Goal: Task Accomplishment & Management: Manage account settings

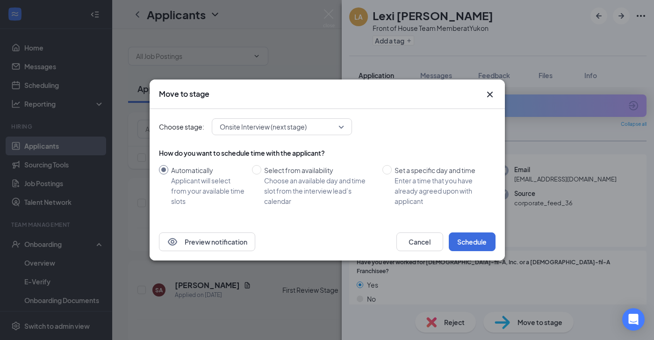
scroll to position [608, 0]
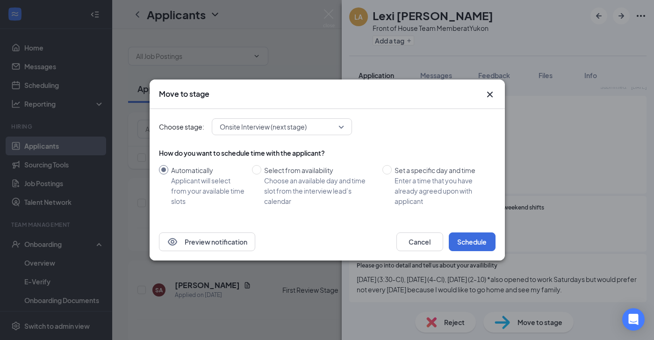
click at [489, 92] on icon "Cross" at bounding box center [489, 94] width 11 height 11
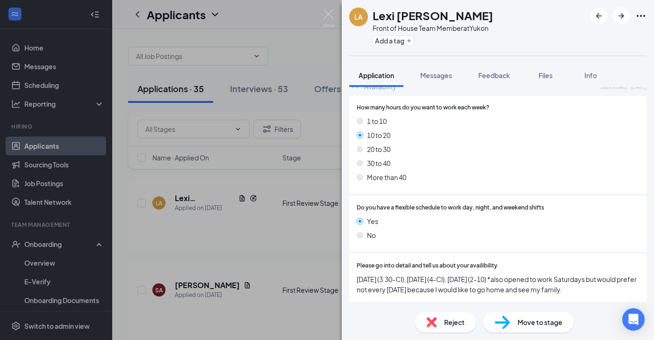
click at [536, 324] on span "Move to stage" at bounding box center [540, 322] width 45 height 10
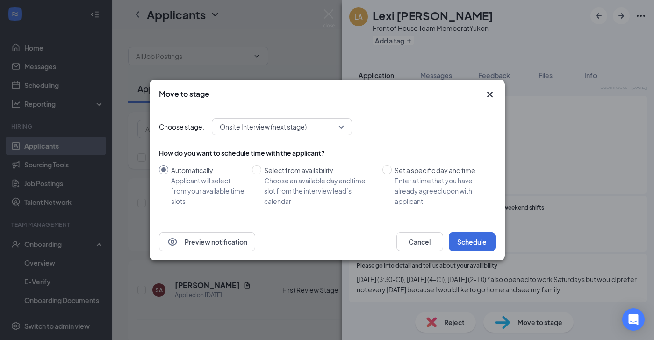
click at [312, 130] on span "Onsite Interview (next stage)" at bounding box center [278, 127] width 116 height 14
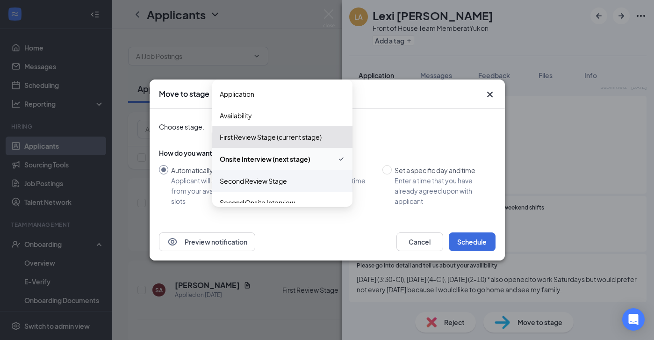
scroll to position [75, 0]
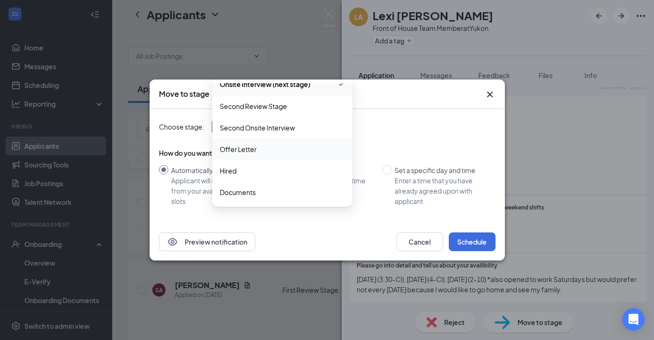
click at [267, 144] on span "Offer Letter" at bounding box center [282, 149] width 125 height 10
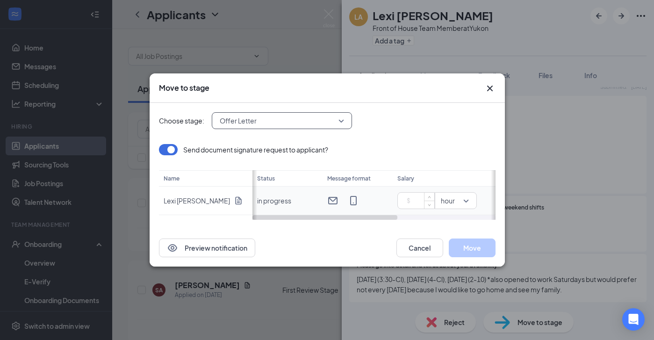
click at [420, 202] on input at bounding box center [418, 201] width 33 height 14
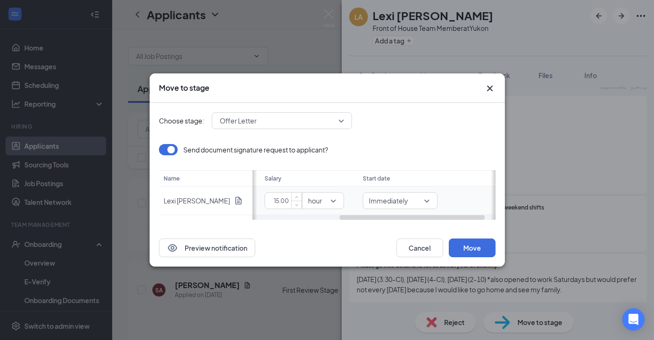
scroll to position [0, 162]
click at [392, 198] on span "Immediately" at bounding box center [367, 201] width 54 height 14
type input "15"
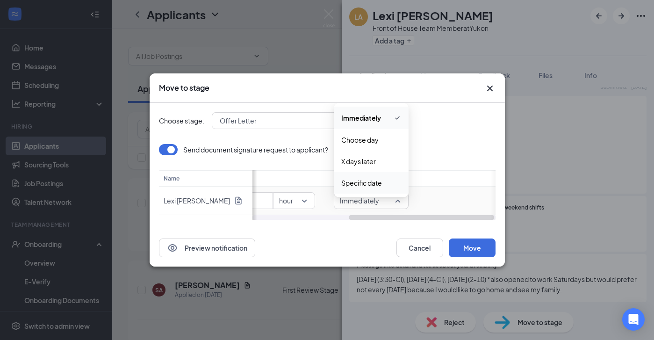
click at [382, 176] on div "Specific date" at bounding box center [371, 183] width 75 height 22
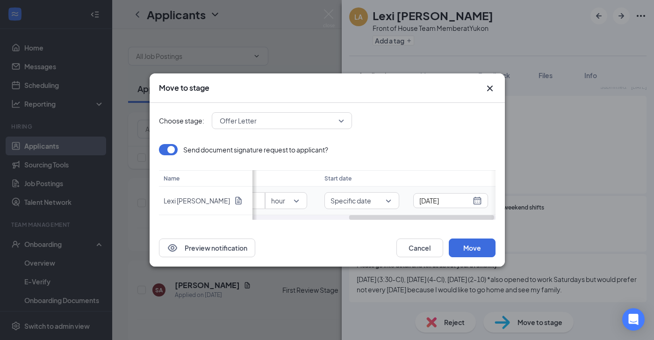
click at [472, 203] on div "[DATE]" at bounding box center [450, 200] width 63 height 10
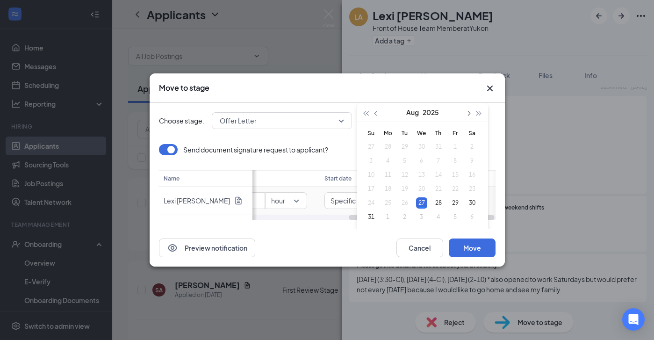
click at [471, 110] on button "button" at bounding box center [468, 112] width 10 height 19
click at [388, 152] on div "1" at bounding box center [388, 146] width 11 height 11
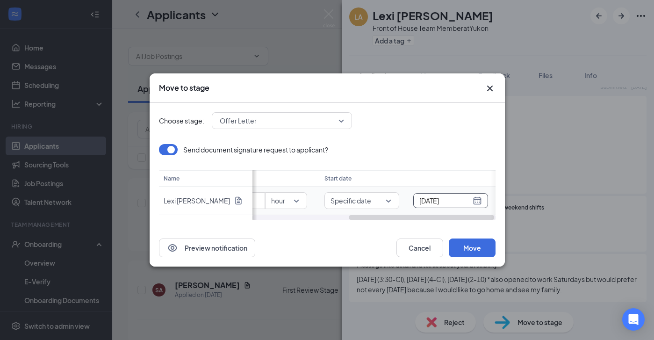
click at [482, 201] on div "[DATE]" at bounding box center [450, 200] width 75 height 15
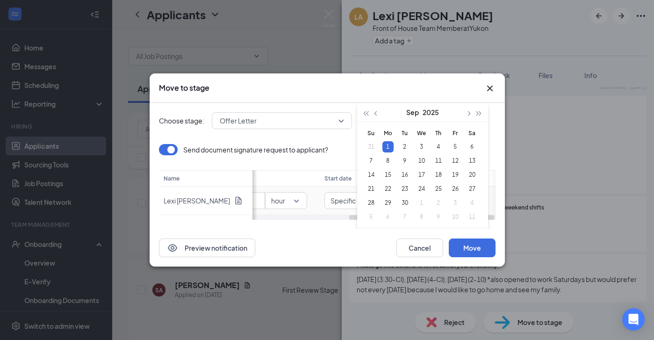
type input "[DATE]"
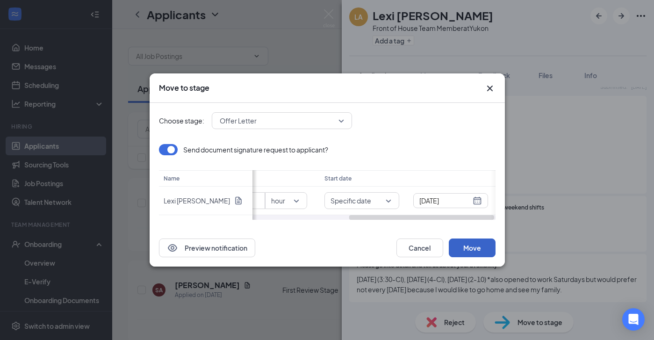
click at [467, 246] on button "Move" at bounding box center [472, 247] width 47 height 19
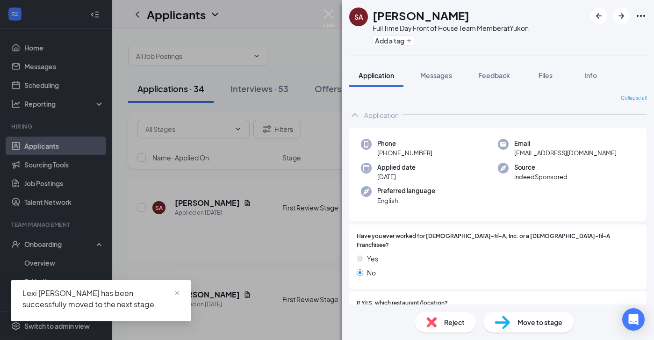
click at [292, 201] on div "SA [PERSON_NAME] Full Time Day Front of House Team Member at [GEOGRAPHIC_DATA] …" at bounding box center [327, 170] width 654 height 340
